Goal: Check status: Check status

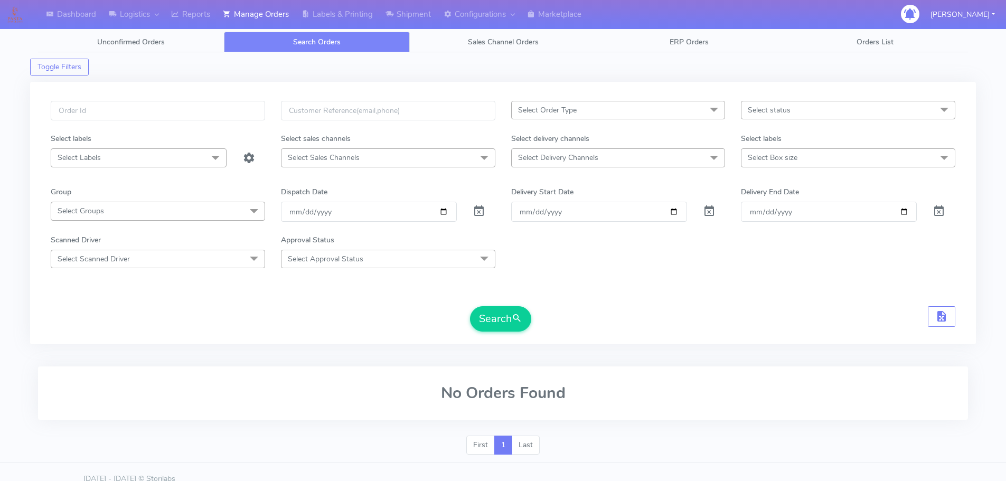
click at [238, 109] on input "text" at bounding box center [158, 111] width 214 height 20
type input "1629468"
click at [470, 306] on button "Search" at bounding box center [500, 318] width 61 height 25
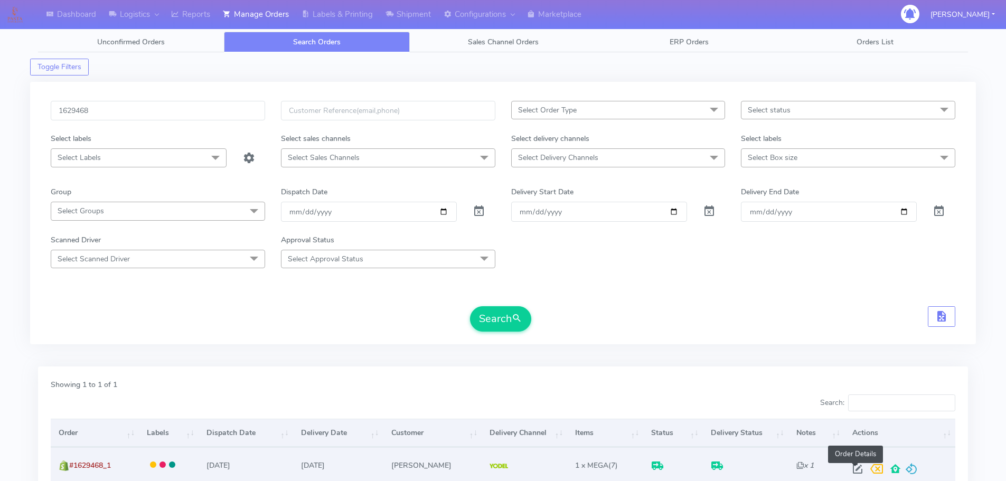
click at [856, 466] on span at bounding box center [857, 471] width 19 height 10
select select "5"
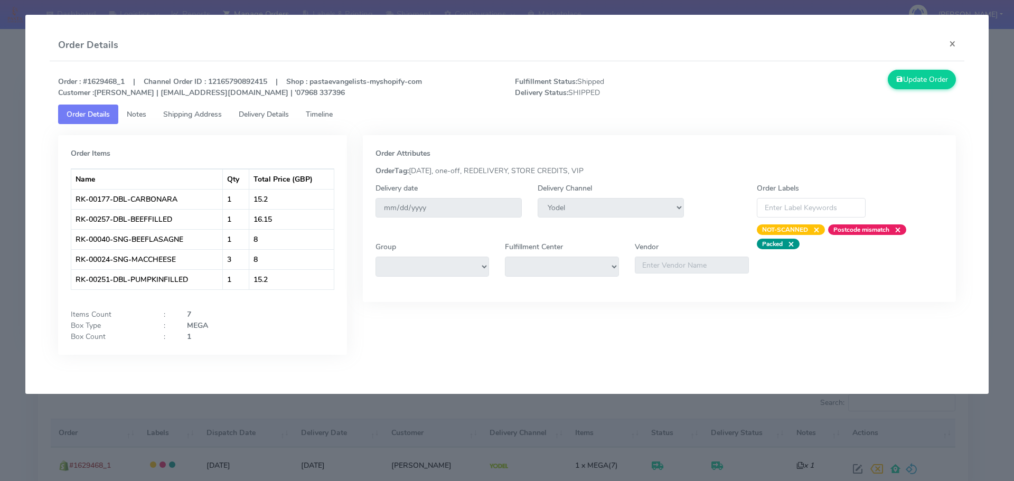
click at [280, 109] on link "Delivery Details" at bounding box center [263, 115] width 67 height 20
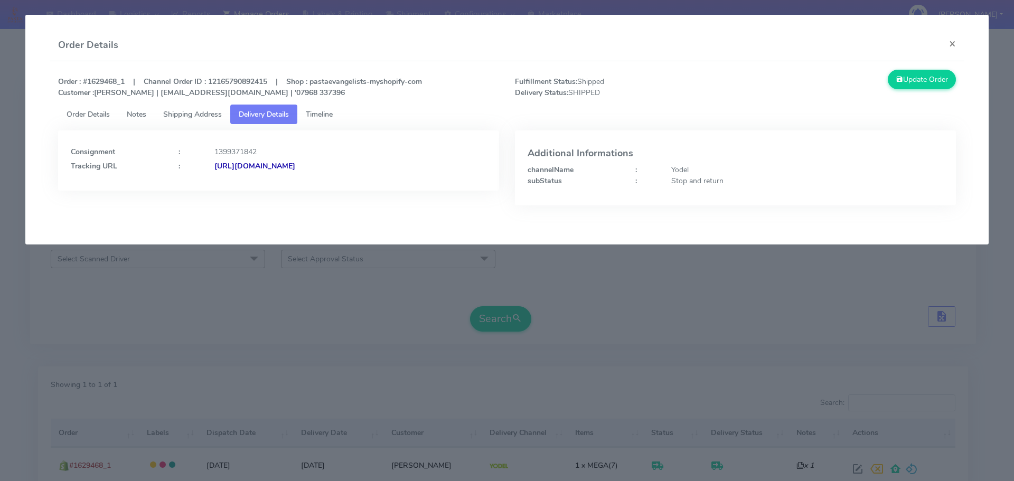
drag, startPoint x: 437, startPoint y: 176, endPoint x: 329, endPoint y: 184, distance: 108.6
click at [329, 184] on div "Consignment : 1399371842 Tracking URL : [URL][DOMAIN_NAME]" at bounding box center [278, 160] width 441 height 60
copy strong "JJD0002249960905389"
click at [113, 374] on modal-container "Order Details × Order : #1629468_1 | Channel Order ID : 12165790892415 | Shop :…" at bounding box center [507, 240] width 1014 height 481
